Goal: Navigation & Orientation: Find specific page/section

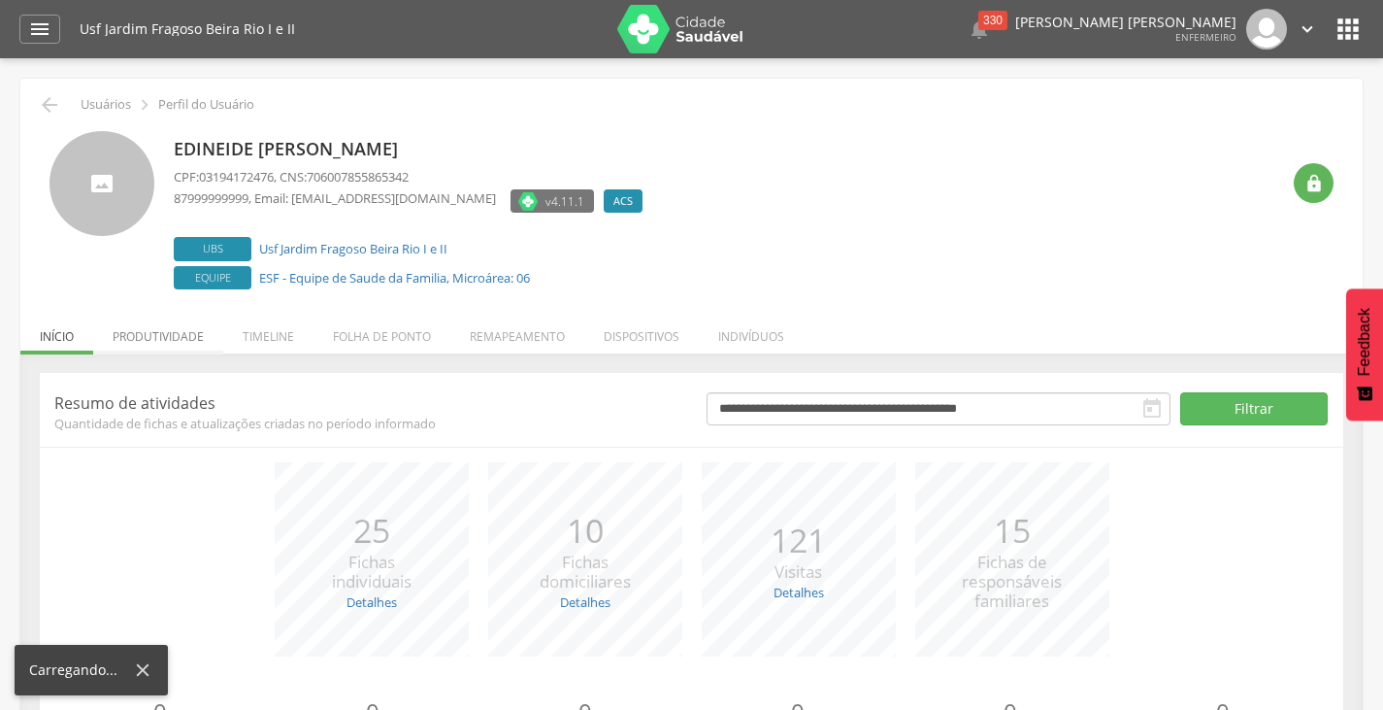
click at [146, 340] on li "Produtividade" at bounding box center [158, 332] width 130 height 46
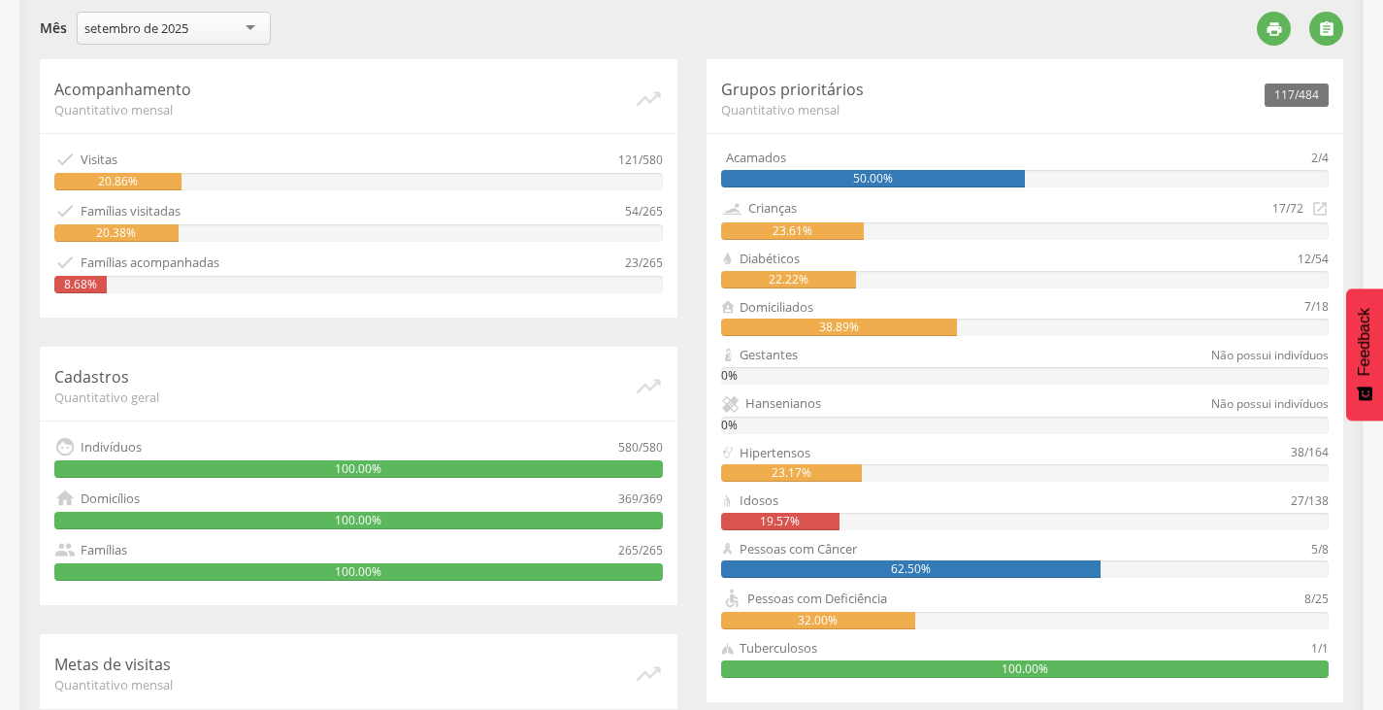
scroll to position [291, 0]
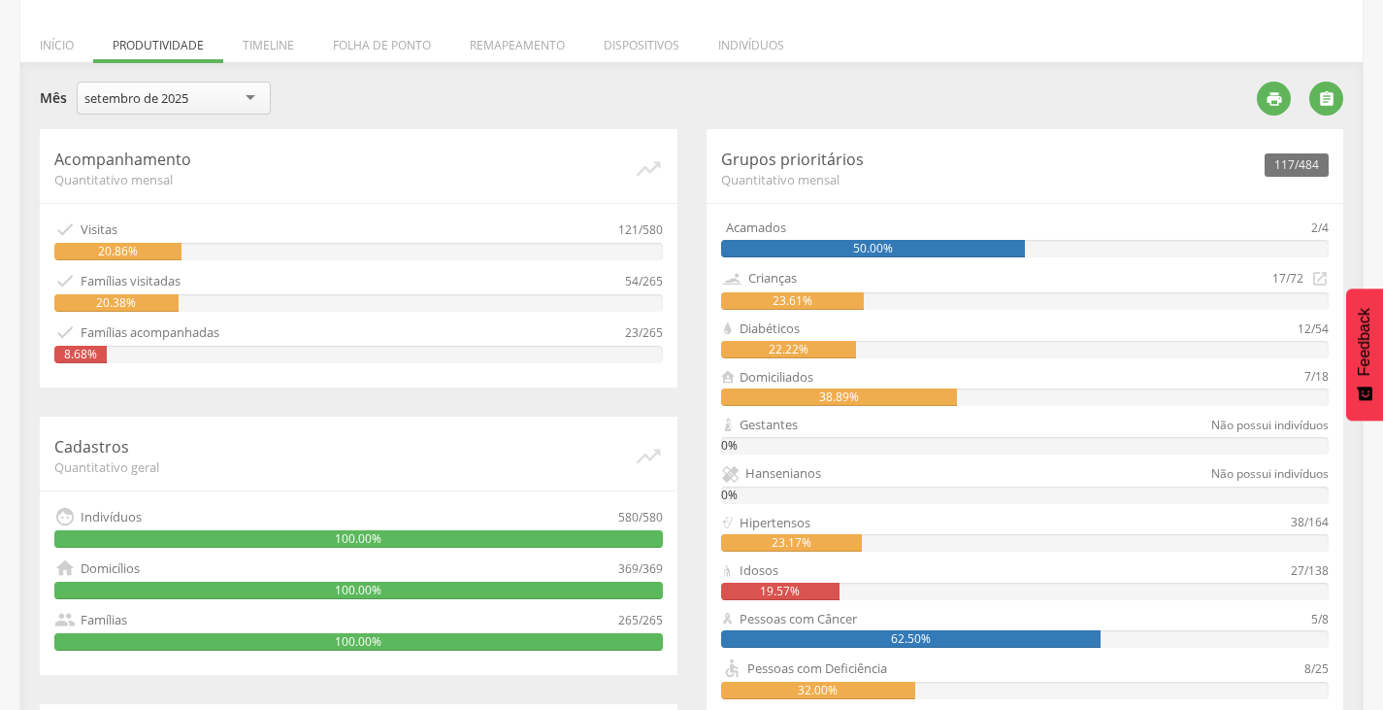
click at [174, 108] on div "setembro de 2025" at bounding box center [174, 98] width 194 height 33
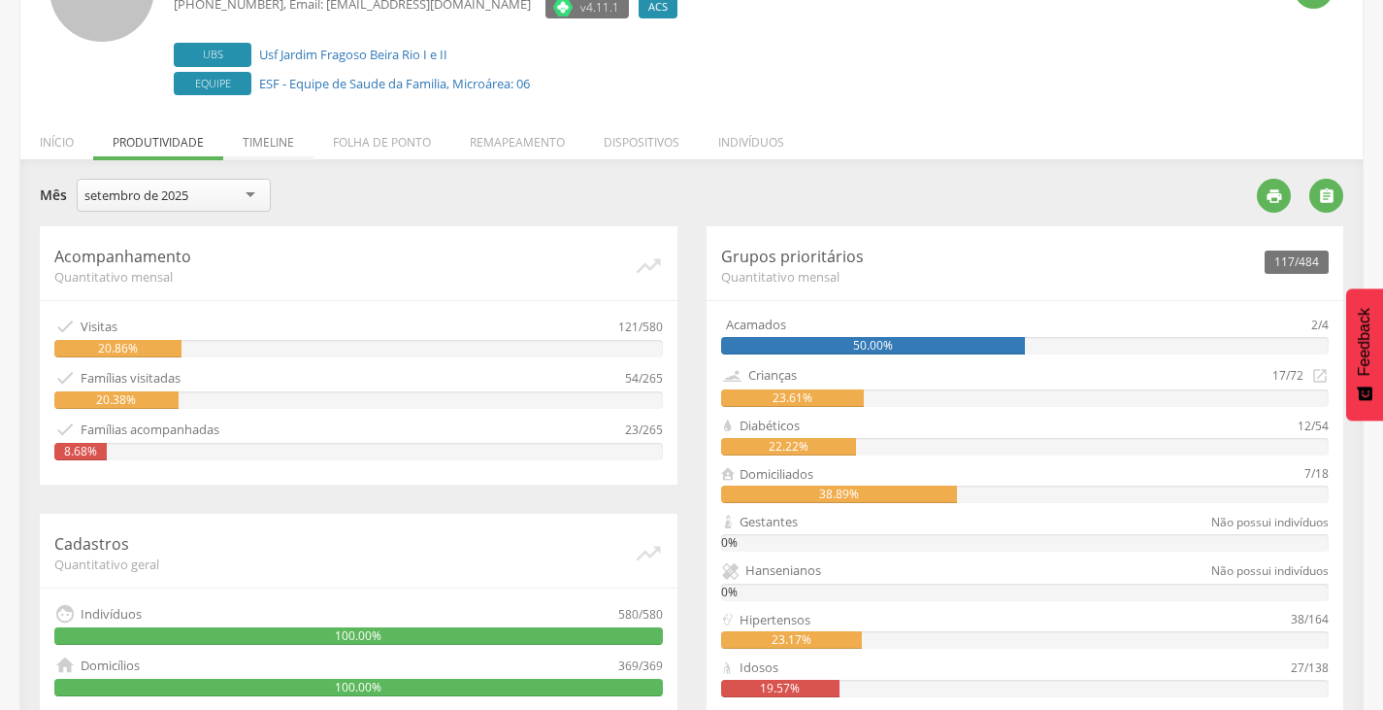
click at [308, 91] on div " Usuários  Perfil do Usuário [PERSON_NAME] CPF: 031.941.724-76 , CNS: 706 007…" at bounding box center [691, 477] width 1342 height 1187
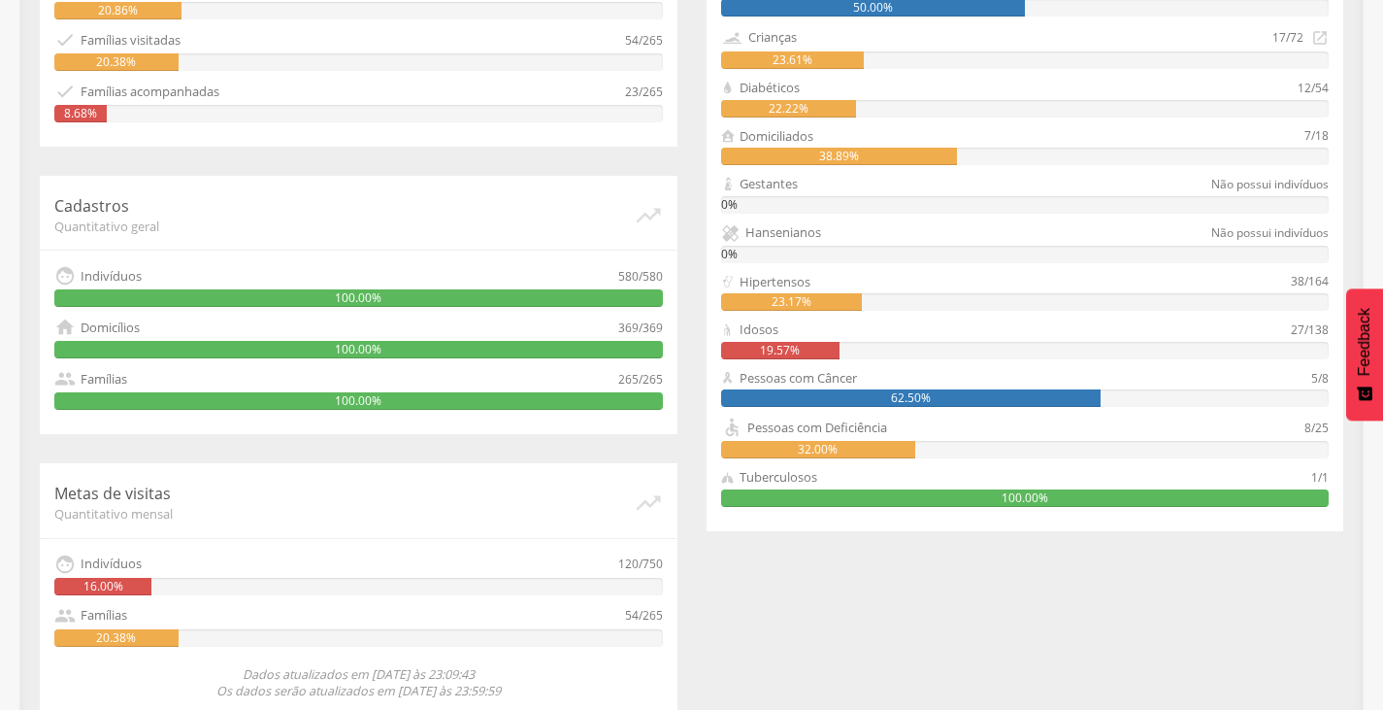
scroll to position [557, 0]
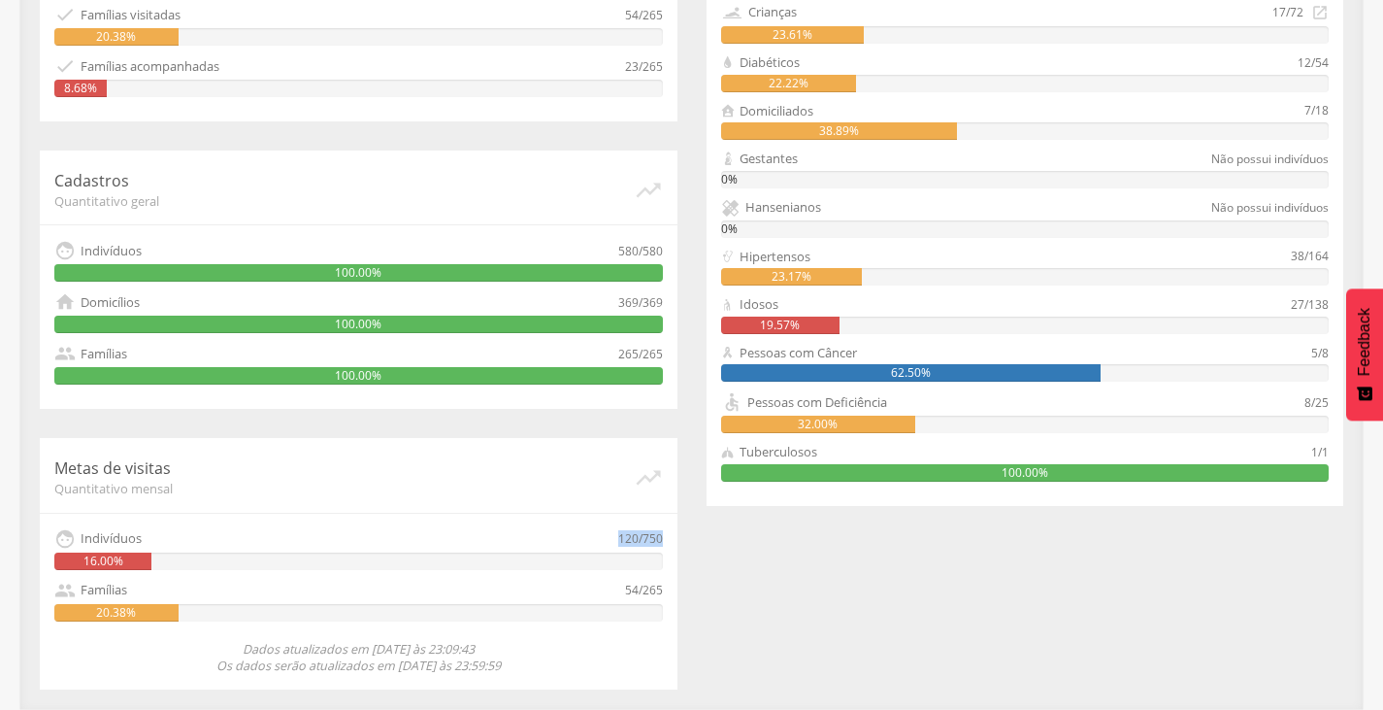
drag, startPoint x: 616, startPoint y: 536, endPoint x: 663, endPoint y: 534, distance: 46.6
click at [663, 534] on div "Metas de visitas Quantitativo mensal   Indivíduos 120/750 16.00%  Famílias 5…" at bounding box center [359, 563] width 638 height 251
click at [662, 537] on div "Metas de visitas Quantitativo mensal   Indivíduos 120/750 16.00%  Famílias 5…" at bounding box center [359, 563] width 638 height 251
click at [646, 544] on div "120/750" at bounding box center [640, 538] width 45 height 21
drag, startPoint x: 617, startPoint y: 536, endPoint x: 637, endPoint y: 538, distance: 19.5
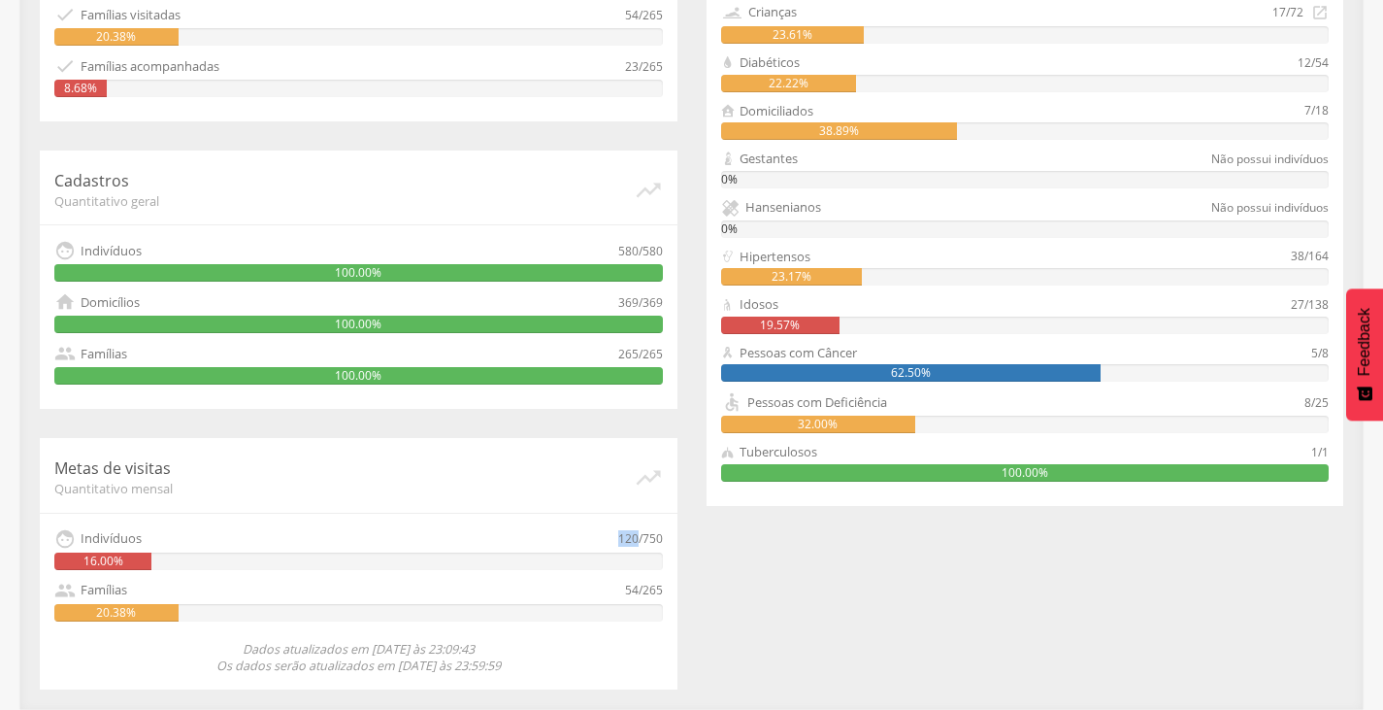
click at [637, 538] on div "120/750" at bounding box center [640, 538] width 45 height 21
drag, startPoint x: 643, startPoint y: 592, endPoint x: 674, endPoint y: 589, distance: 31.2
click at [674, 589] on div "Metas de visitas Quantitativo mensal   Indivíduos 120/750 16.00%  Famílias 5…" at bounding box center [359, 563] width 638 height 251
drag, startPoint x: 618, startPoint y: 592, endPoint x: 640, endPoint y: 589, distance: 21.6
click at [640, 589] on div " Famílias 54/265" at bounding box center [358, 589] width 609 height 21
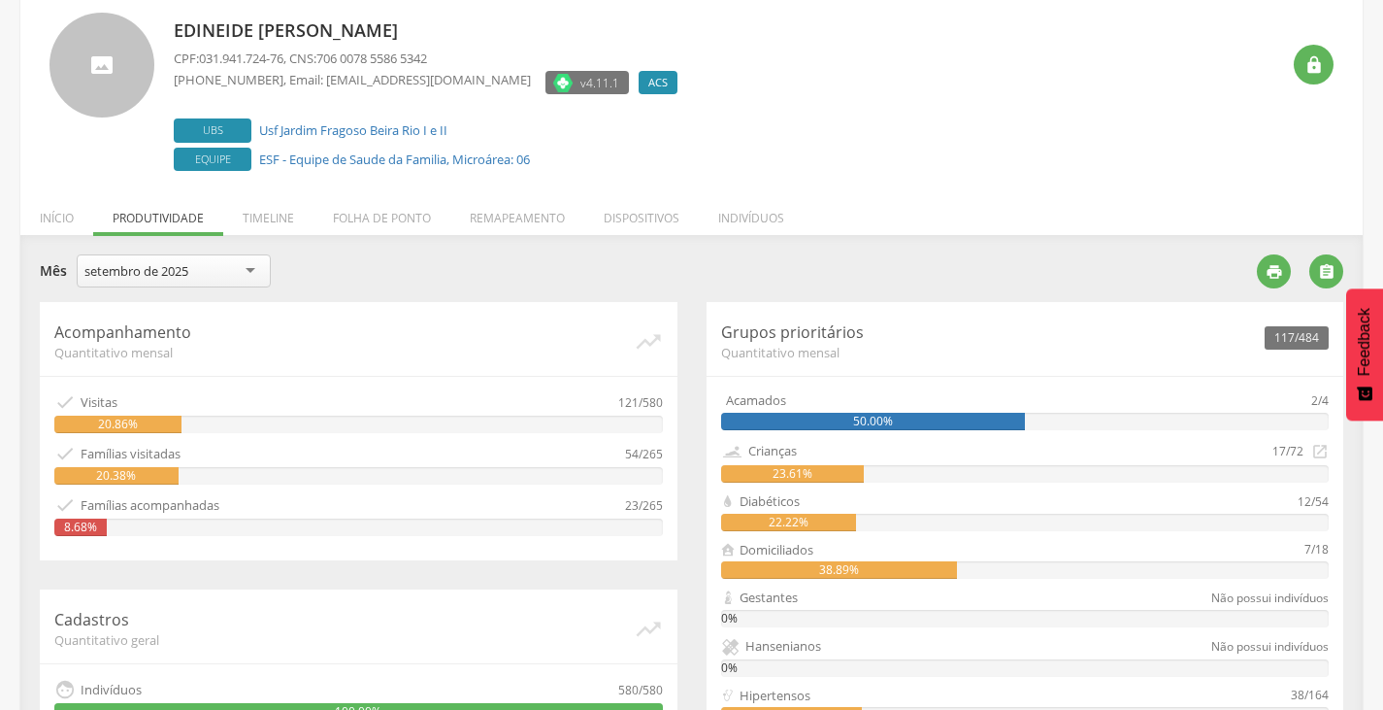
scroll to position [72, 0]
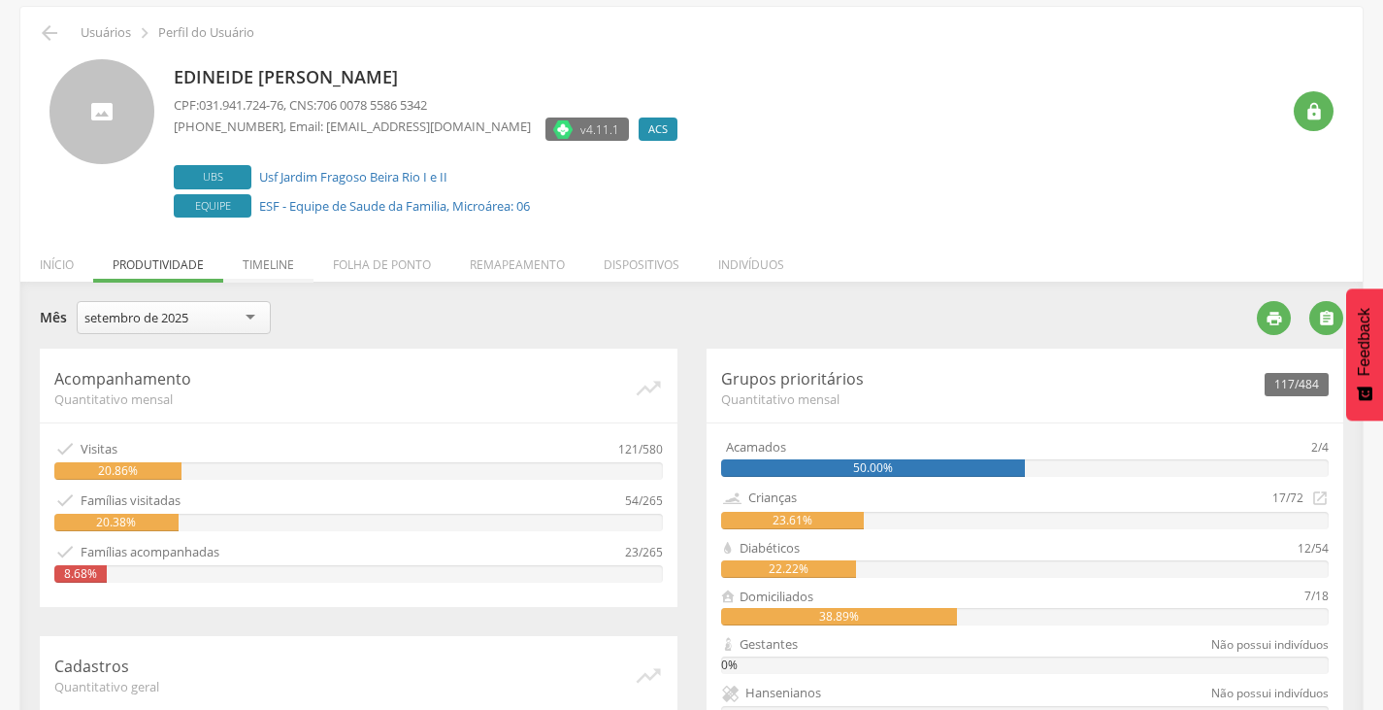
click at [289, 270] on li "Timeline" at bounding box center [268, 260] width 90 height 46
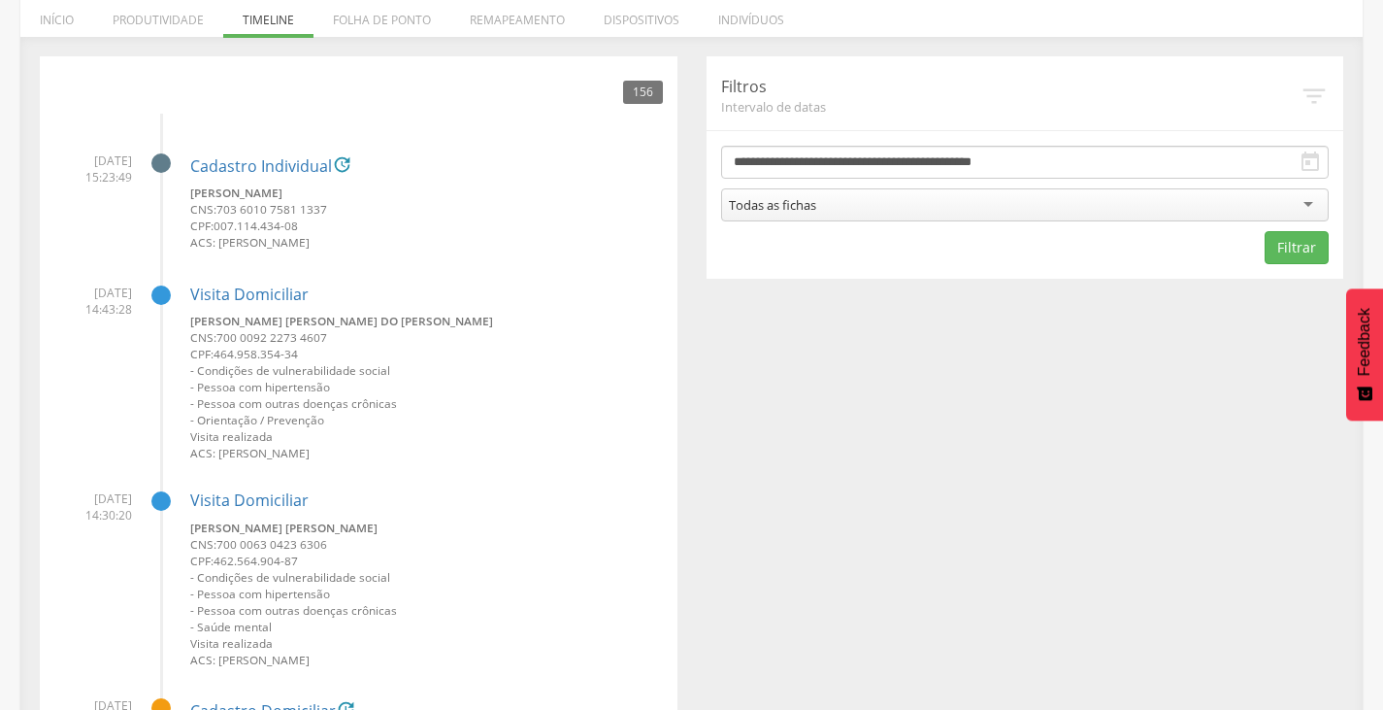
scroll to position [0, 0]
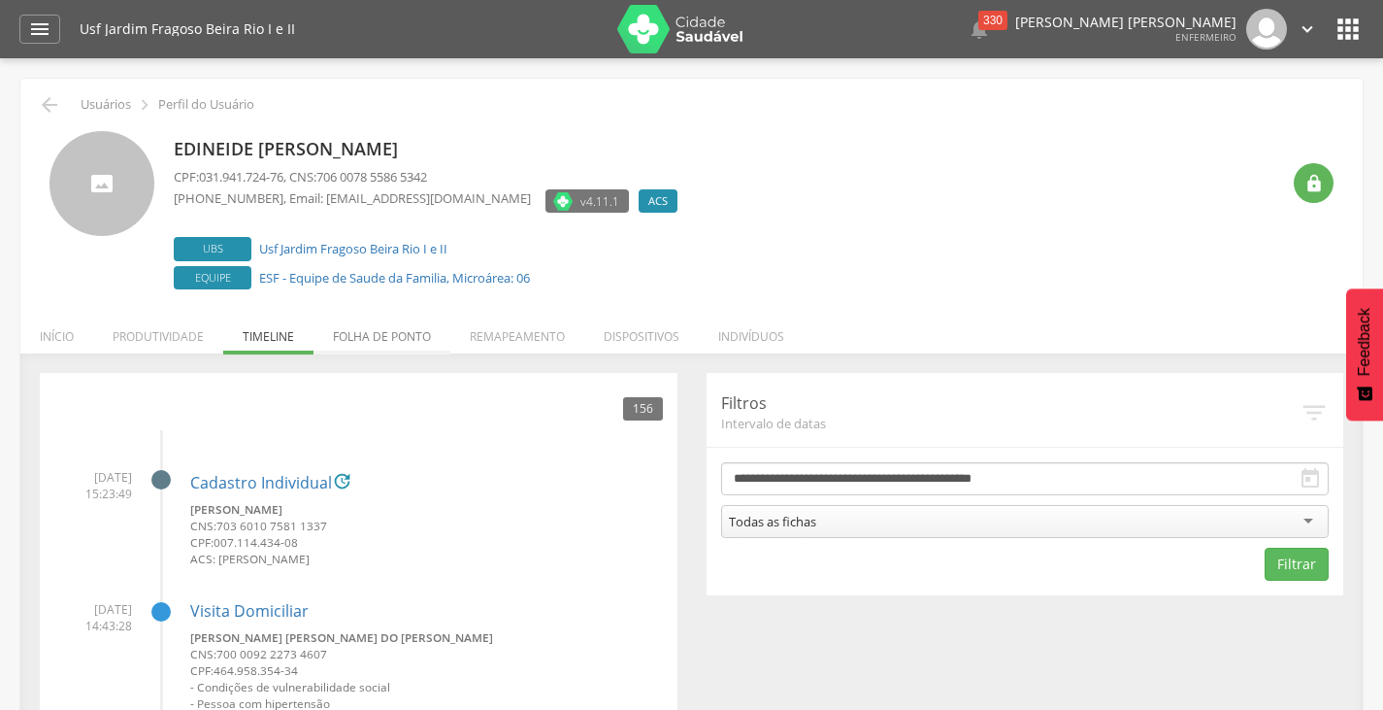
click at [421, 344] on li "Folha de ponto" at bounding box center [382, 332] width 137 height 46
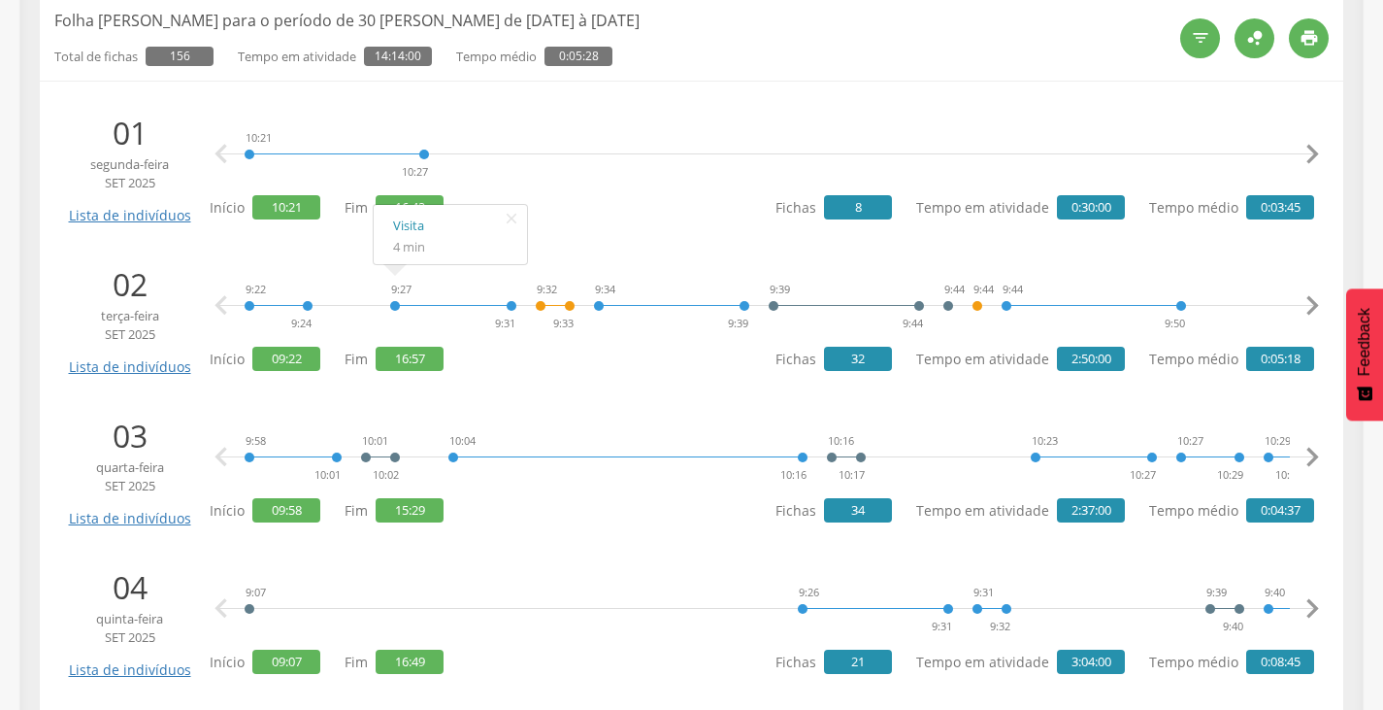
scroll to position [388, 0]
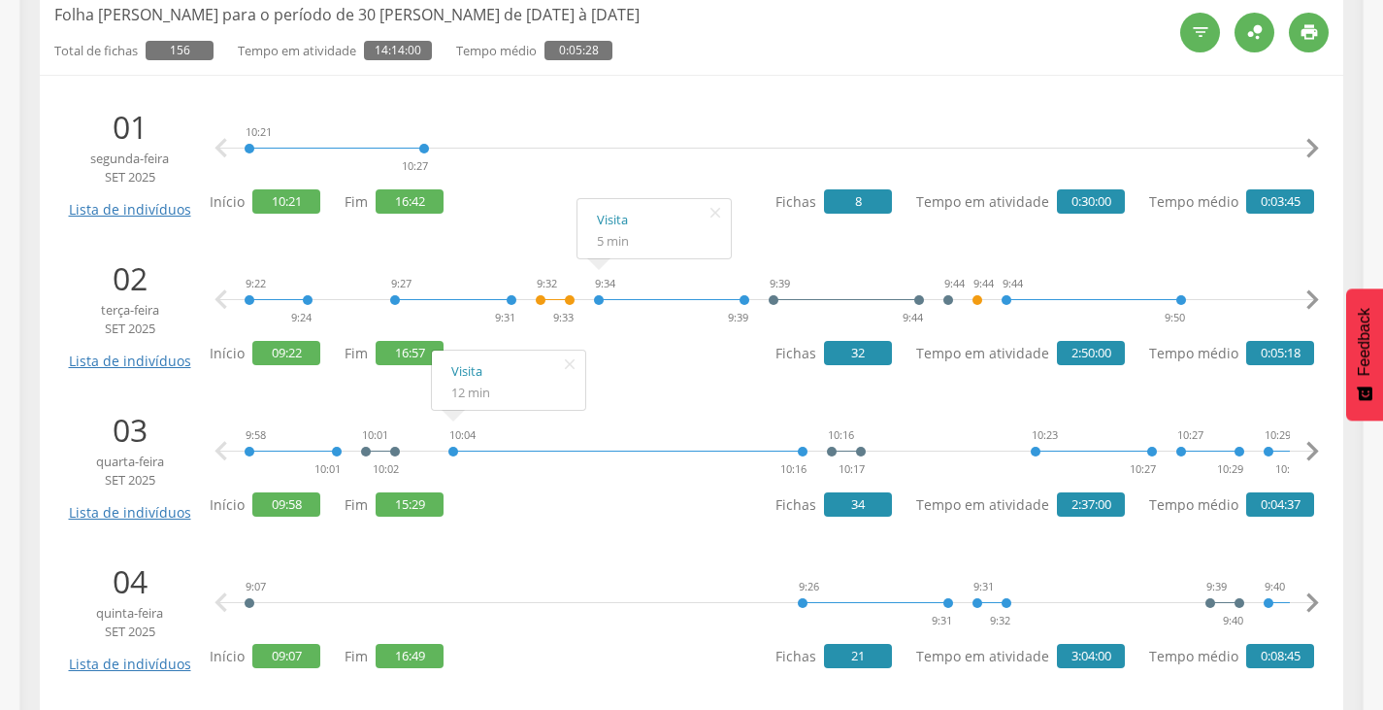
click at [1142, 37] on div "Total de fichas 156 Tempo em atividade 14:14:00 Tempo médio 0:05:28" at bounding box center [609, 43] width 1111 height 34
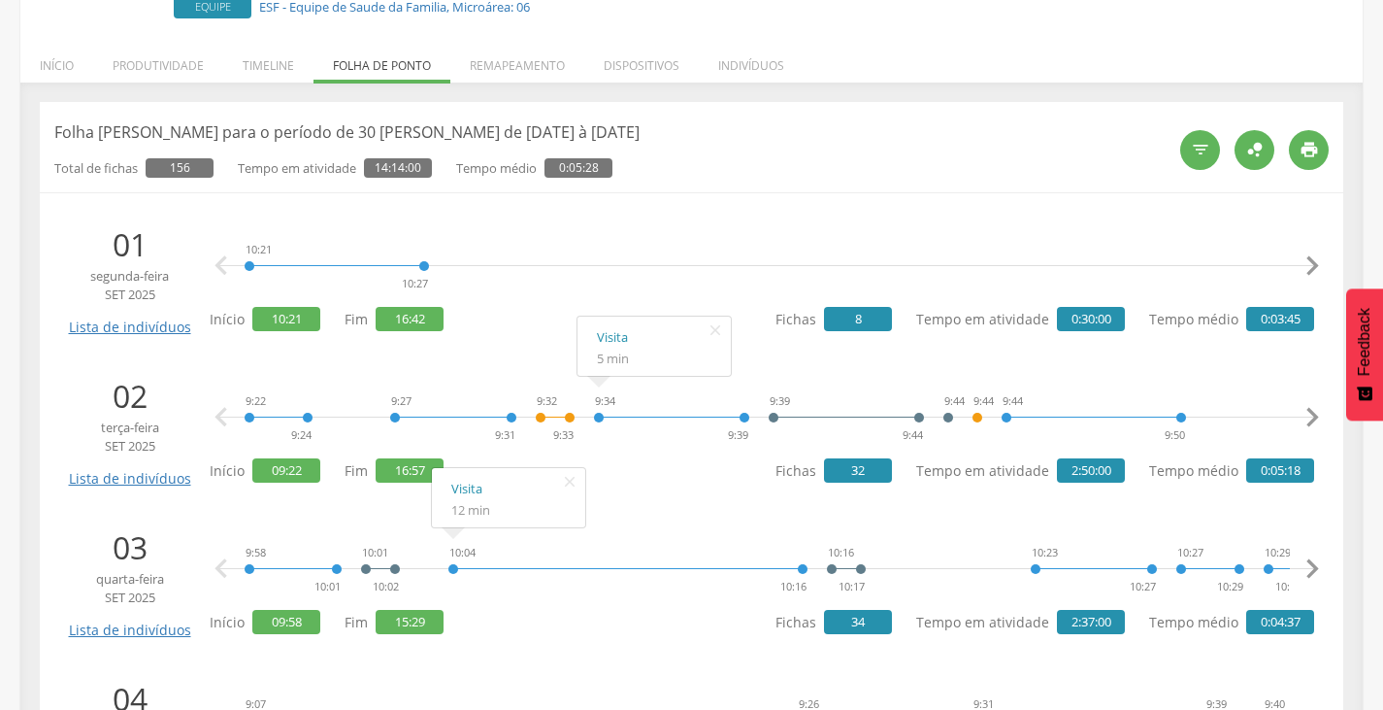
scroll to position [97, 0]
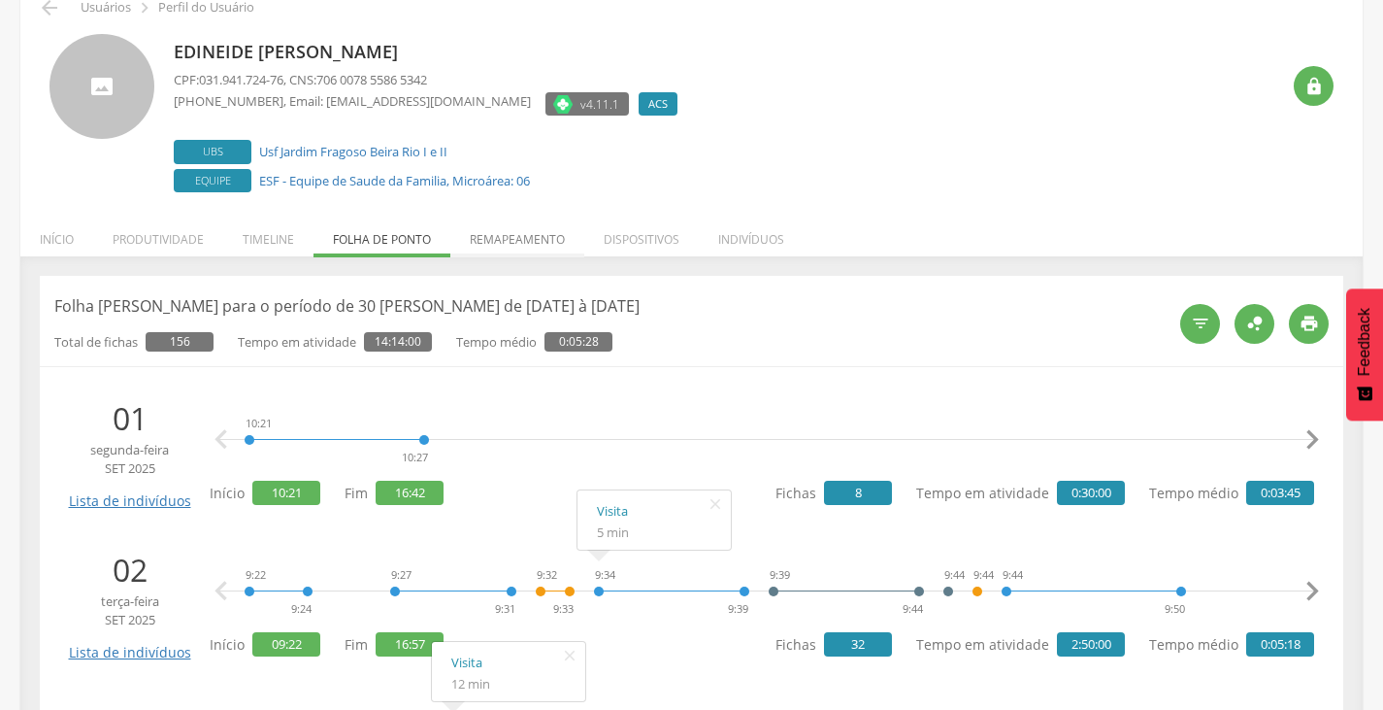
click at [532, 239] on li "Remapeamento" at bounding box center [517, 235] width 134 height 46
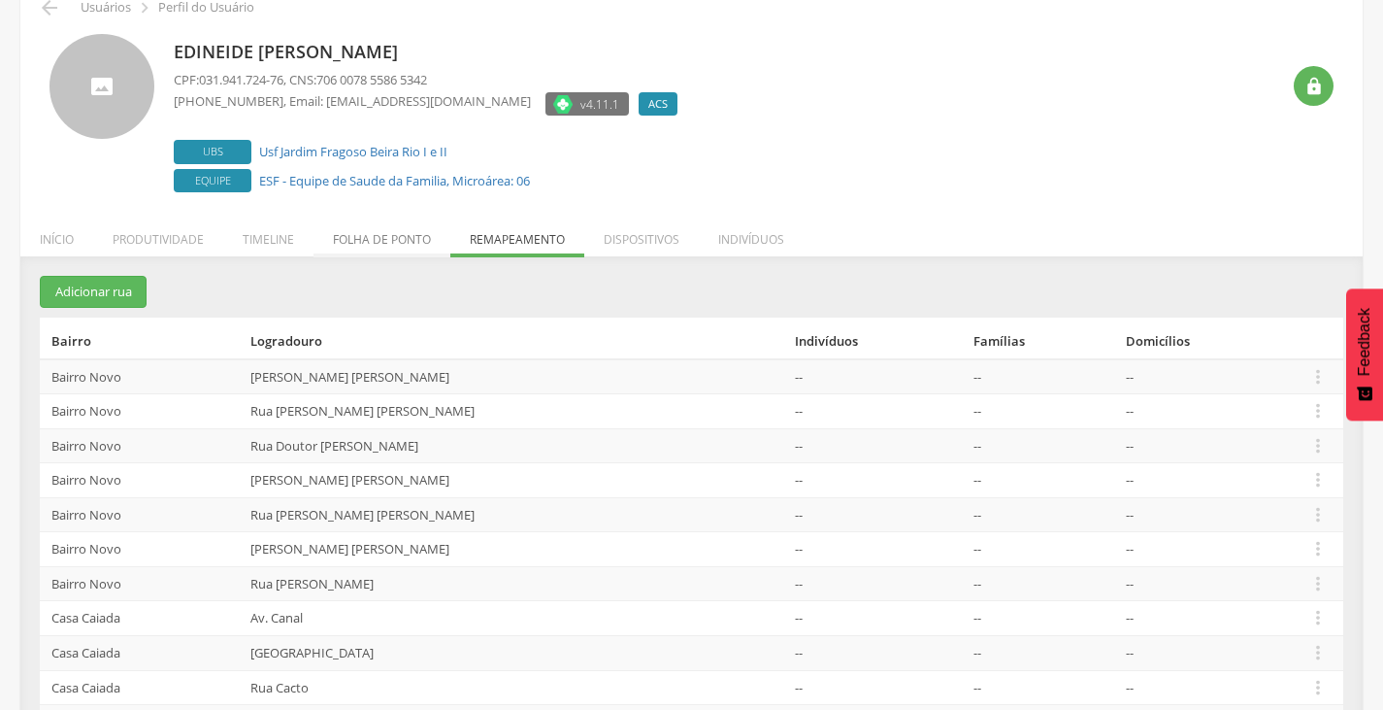
click at [416, 238] on li "Folha de ponto" at bounding box center [382, 235] width 137 height 46
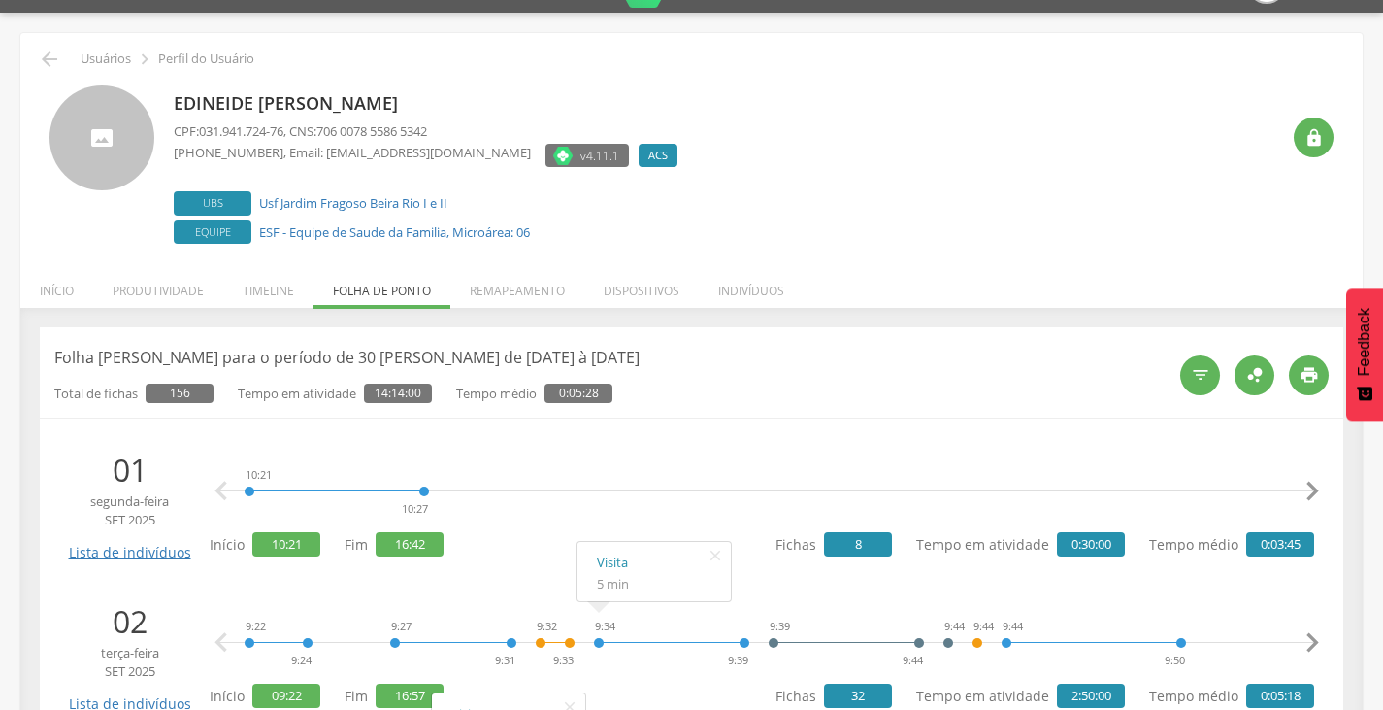
scroll to position [0, 0]
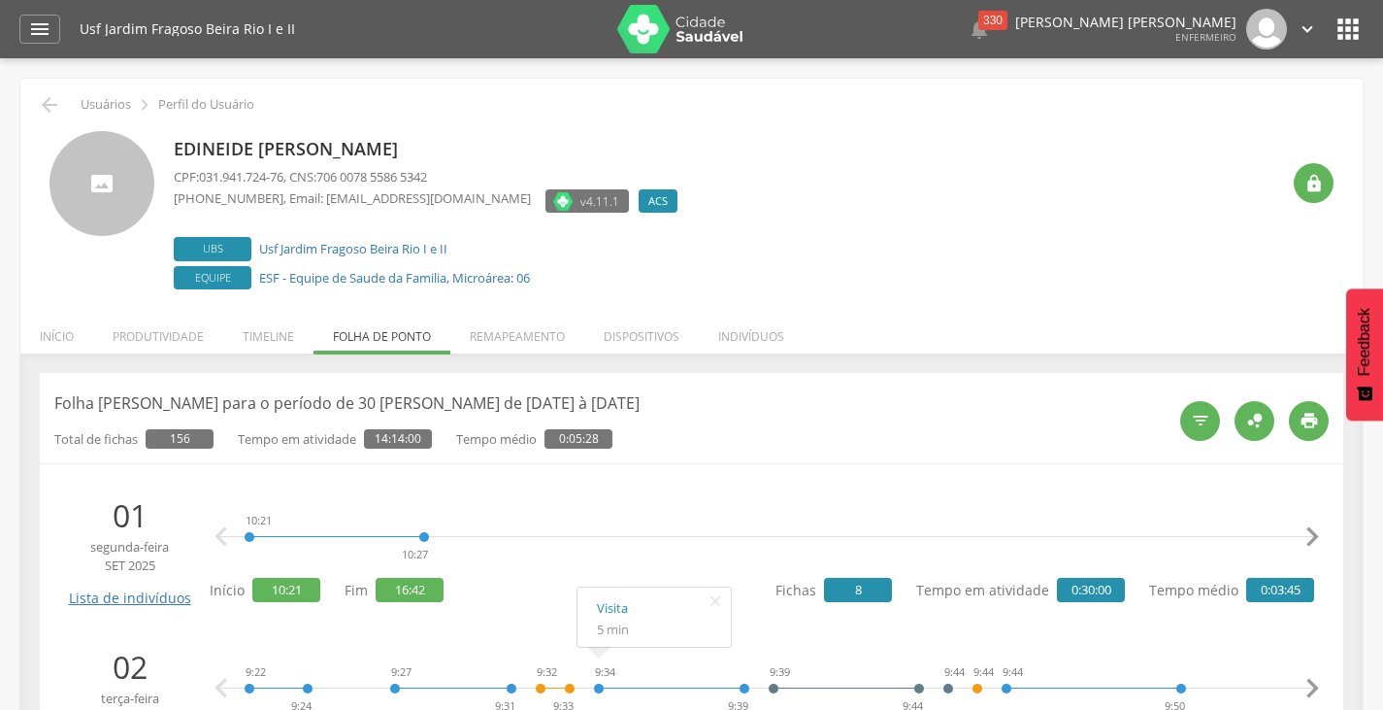
click at [1350, 18] on icon "" at bounding box center [1348, 29] width 31 height 31
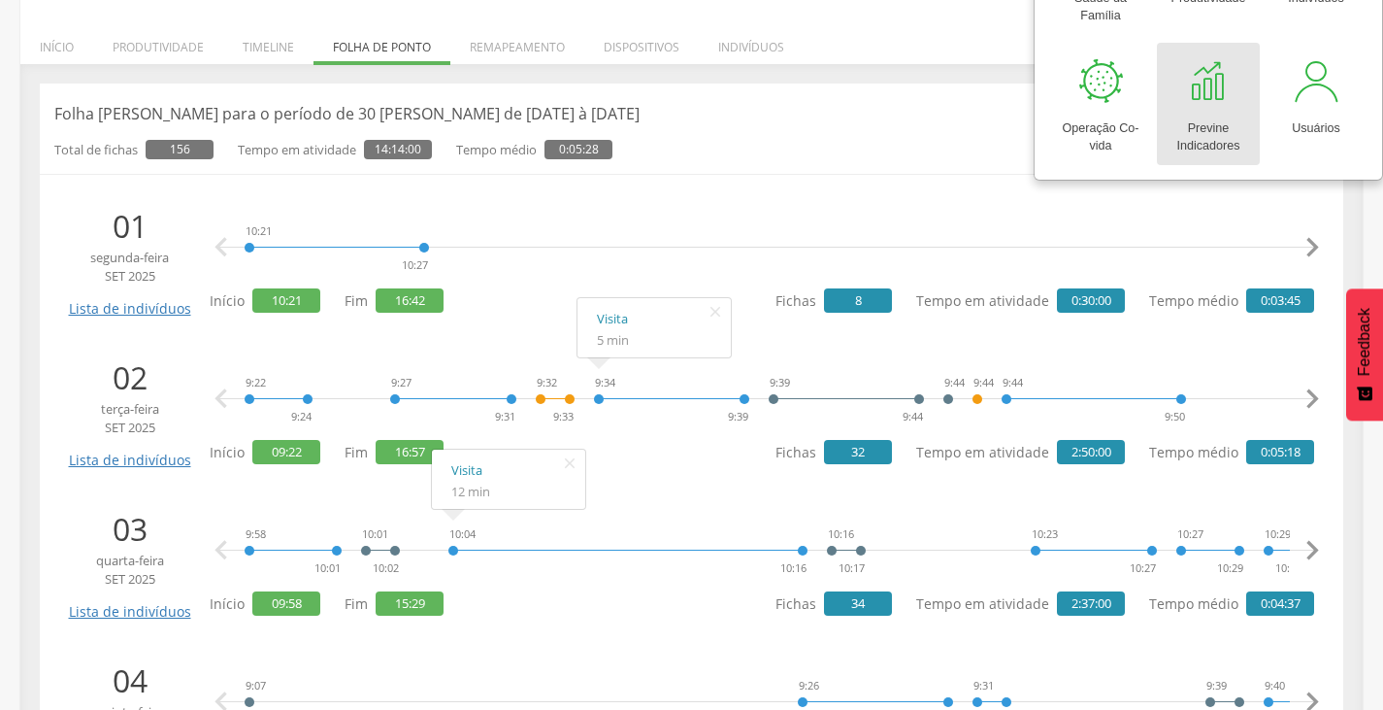
scroll to position [291, 0]
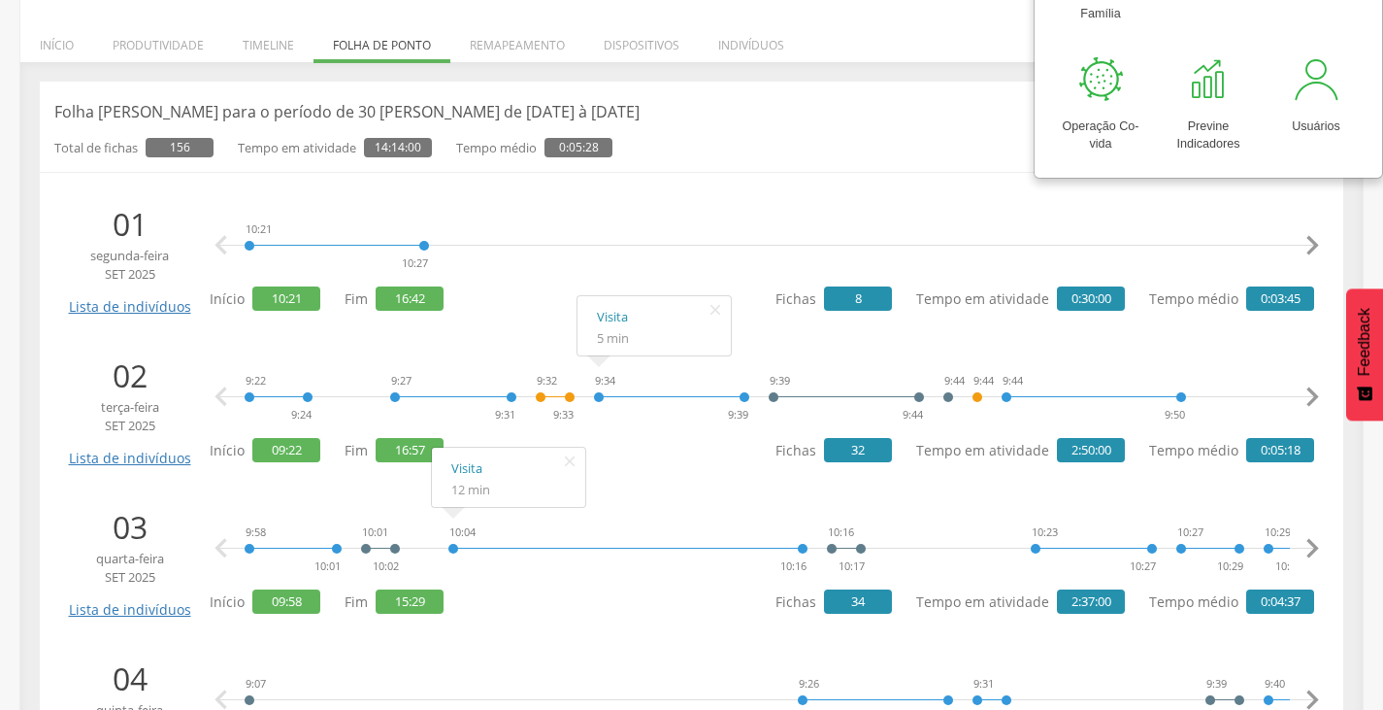
click at [0, 401] on div " Supervisão  Distritos  Ubs Coordenador: - Olinda / PE Intervalo de Tempo  …" at bounding box center [691, 122] width 1383 height 710
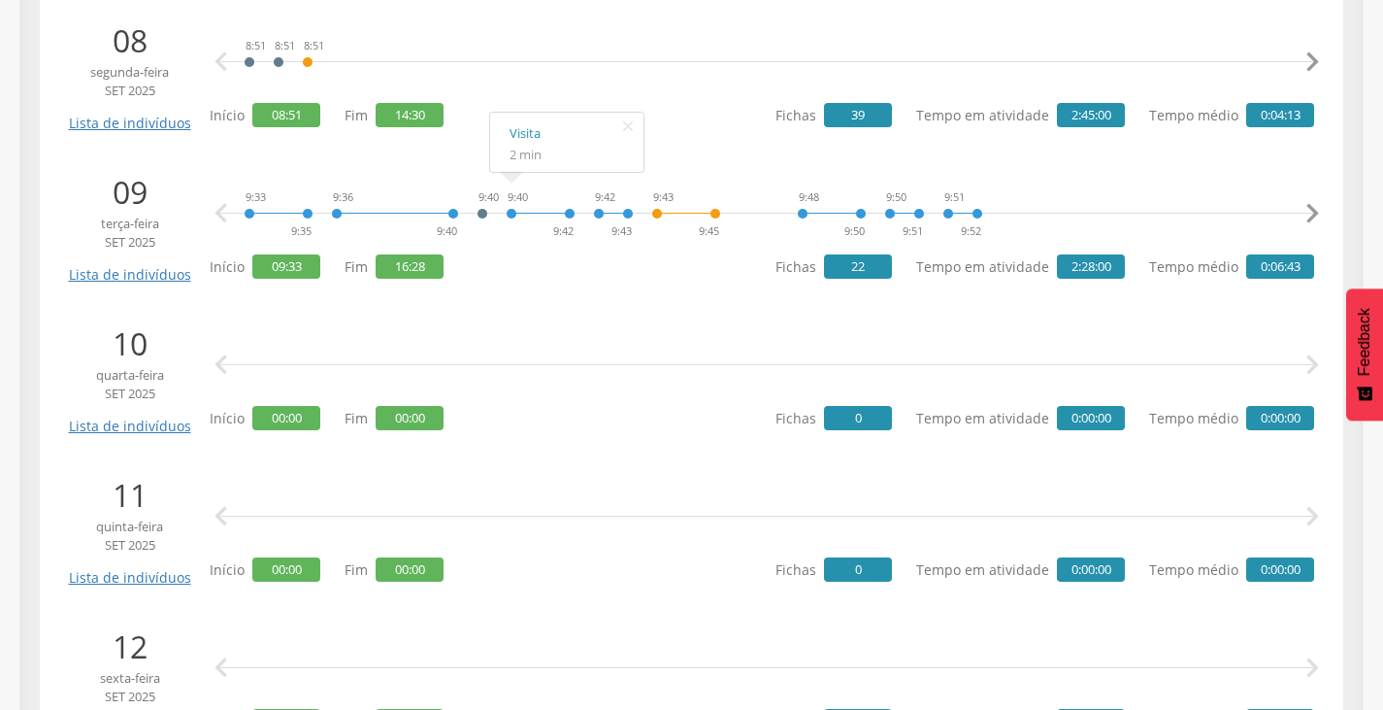
scroll to position [1359, 0]
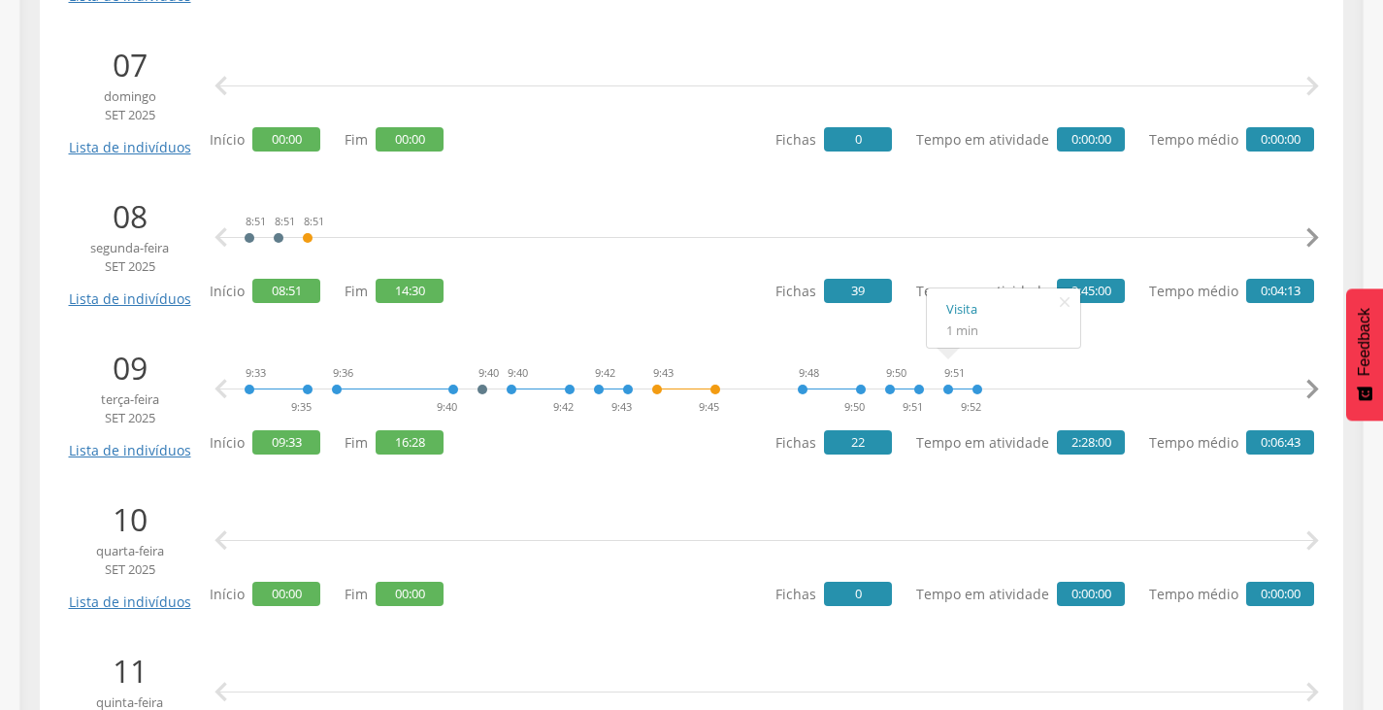
click at [1325, 381] on icon "" at bounding box center [1312, 389] width 39 height 39
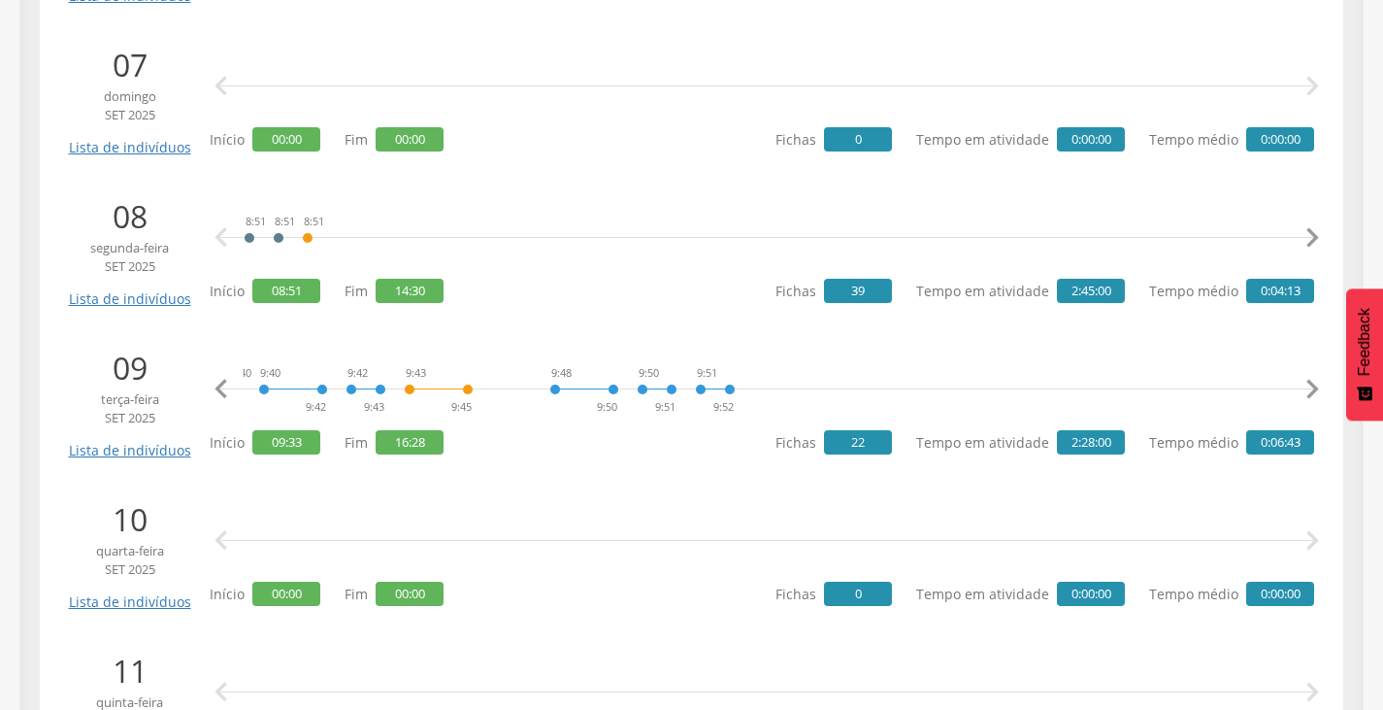
click at [1325, 381] on icon "" at bounding box center [1312, 389] width 39 height 39
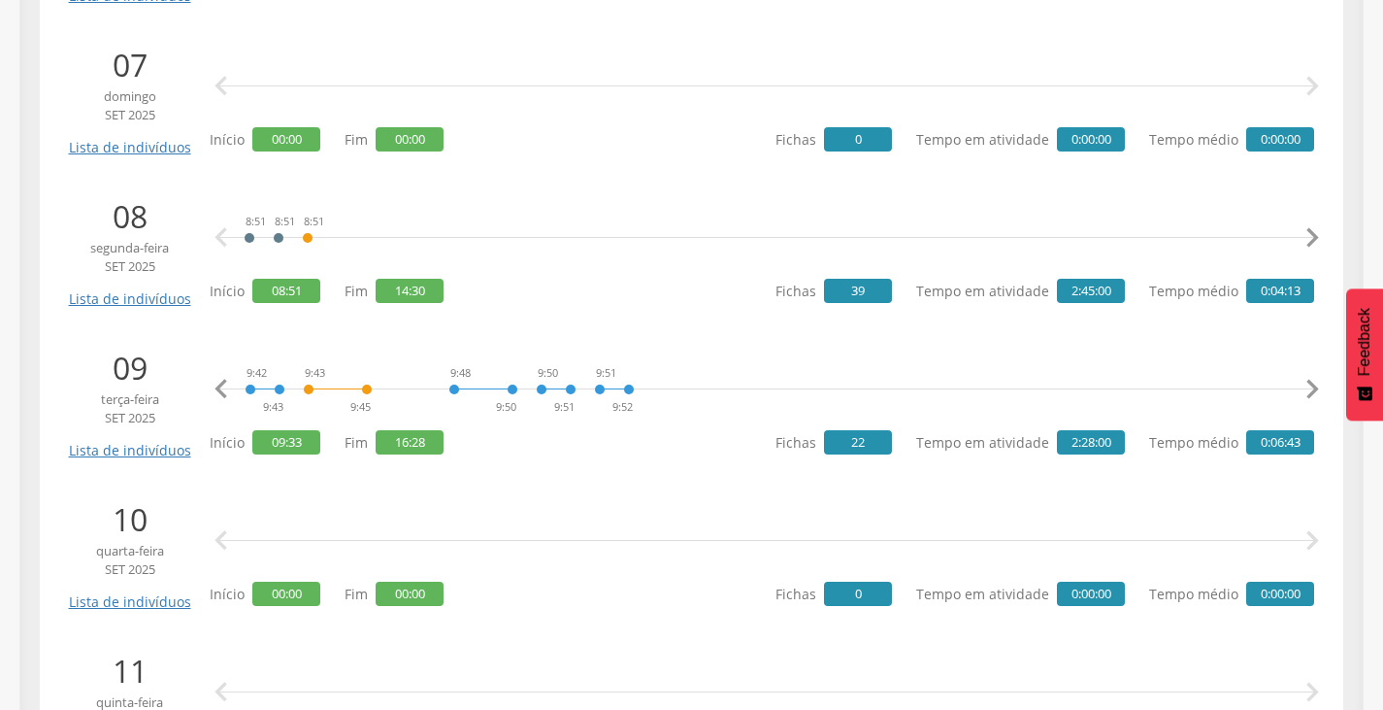
click at [1323, 381] on icon "" at bounding box center [1312, 389] width 39 height 39
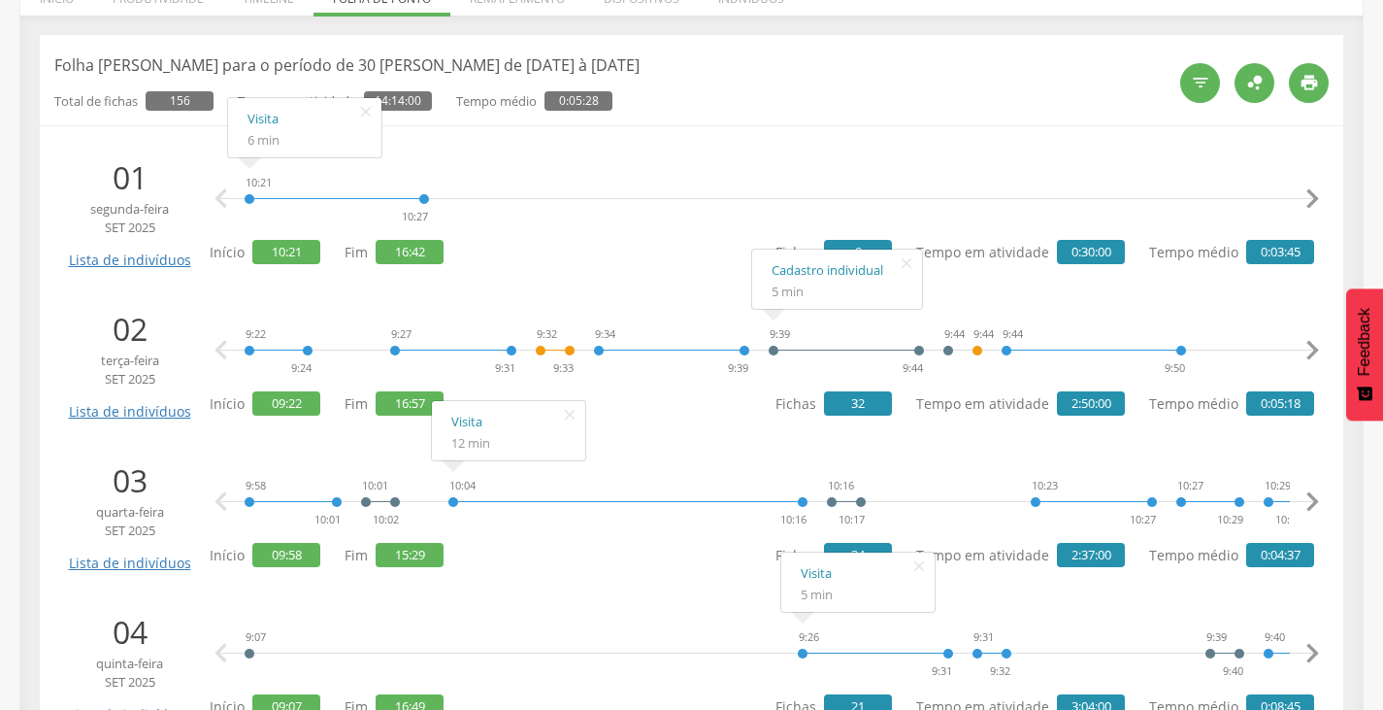
scroll to position [194, 0]
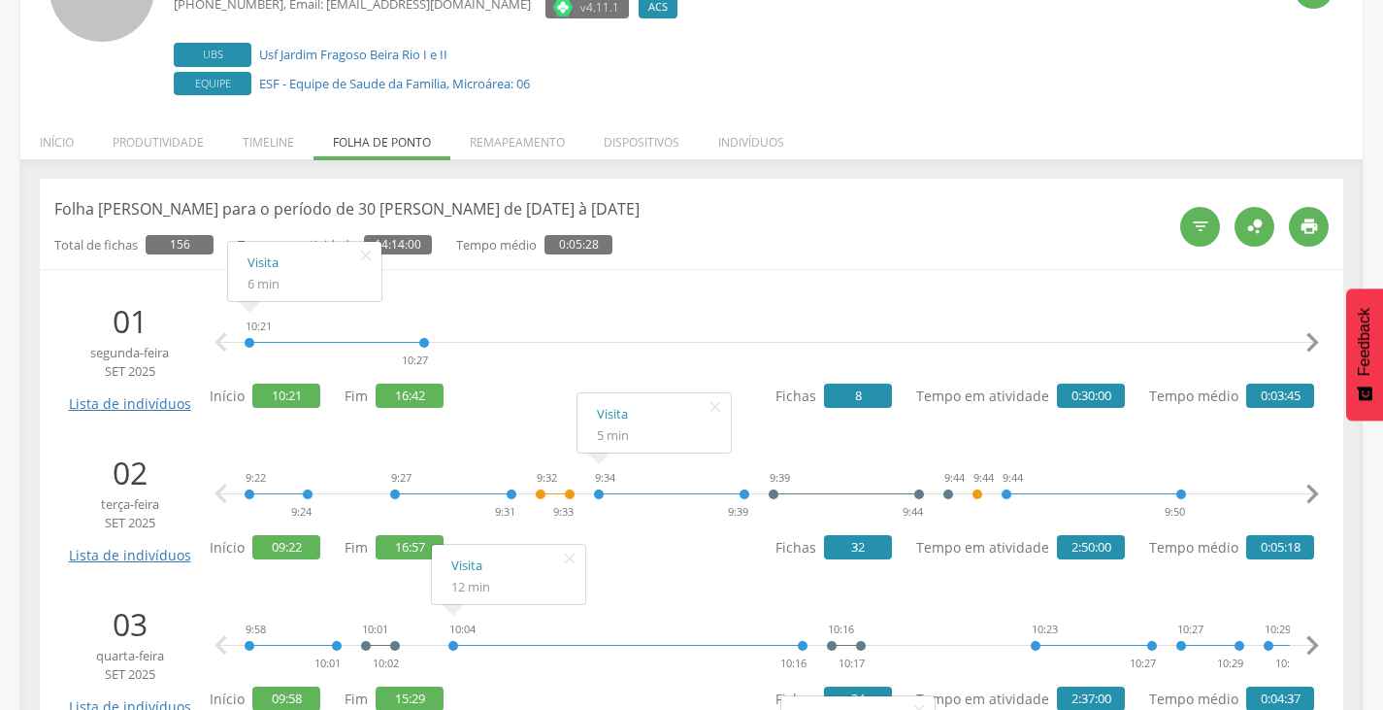
click at [634, 337] on div "10:21 10:27 12:43 12:52 16:19 16:26 16:26 16:32 16:32 16:32 16:33 16:41 16:42 1…" at bounding box center [766, 343] width 1095 height 58
